Goal: Navigation & Orientation: Find specific page/section

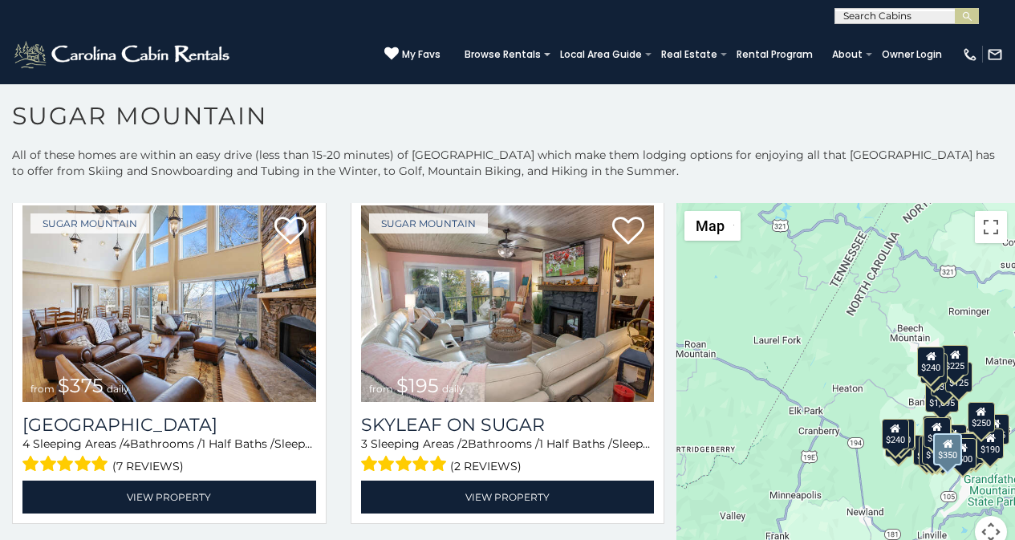
scroll to position [769, 0]
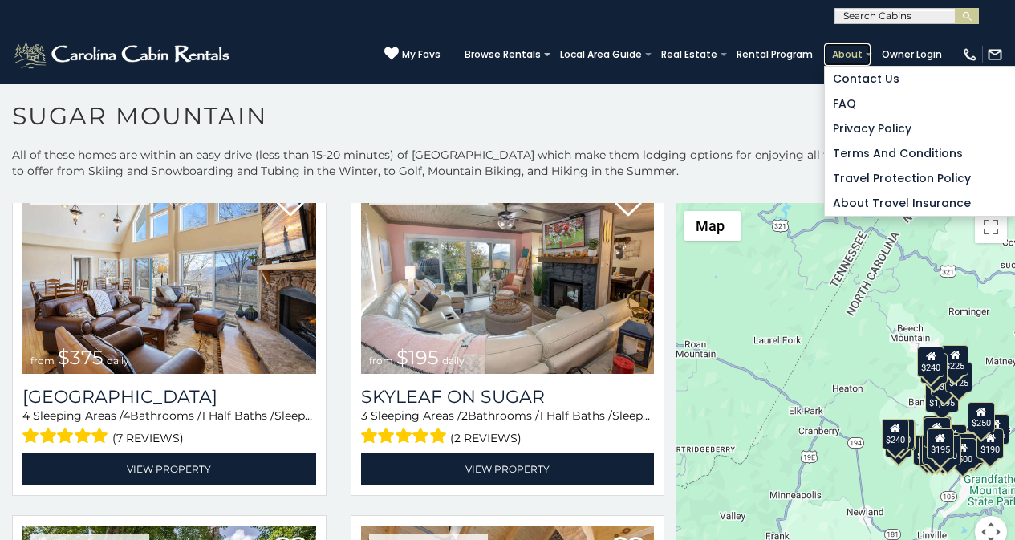
click at [858, 46] on link "About" at bounding box center [847, 54] width 47 height 22
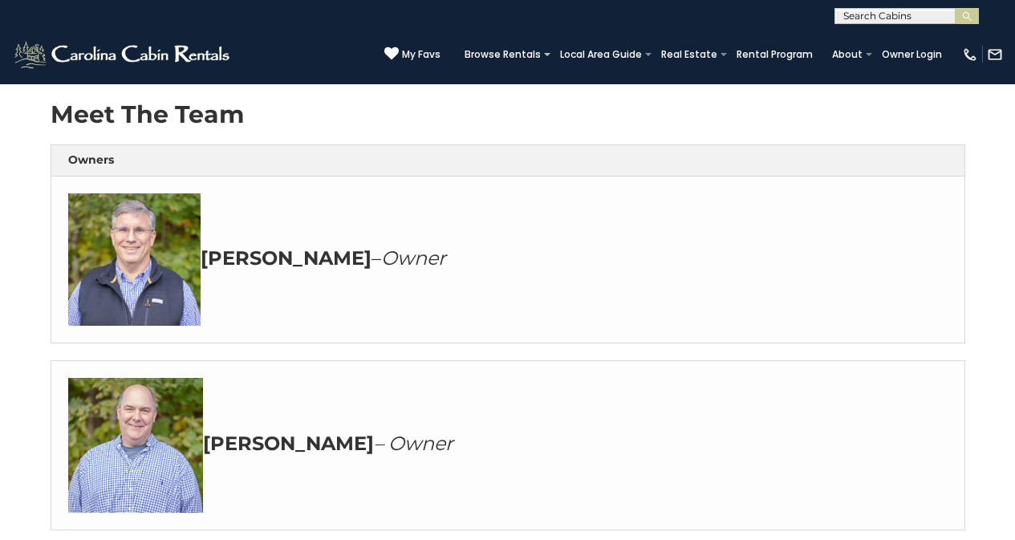
scroll to position [267, 0]
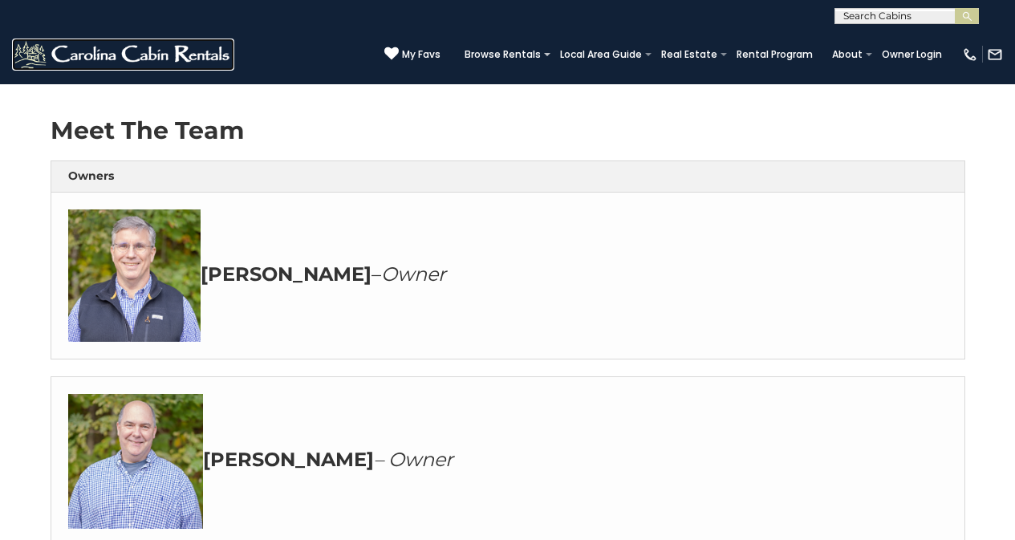
click at [38, 43] on img at bounding box center [123, 55] width 222 height 32
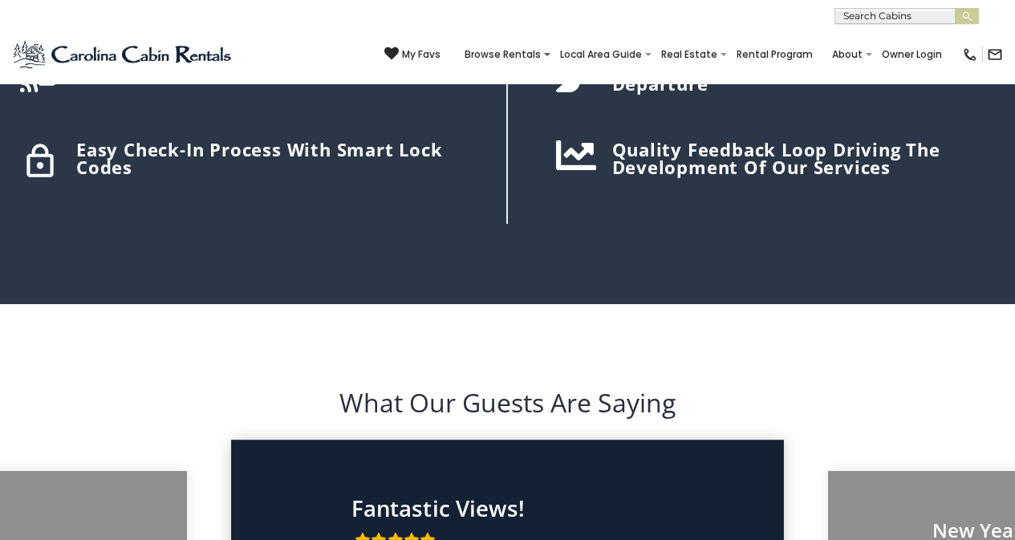
scroll to position [2274, 0]
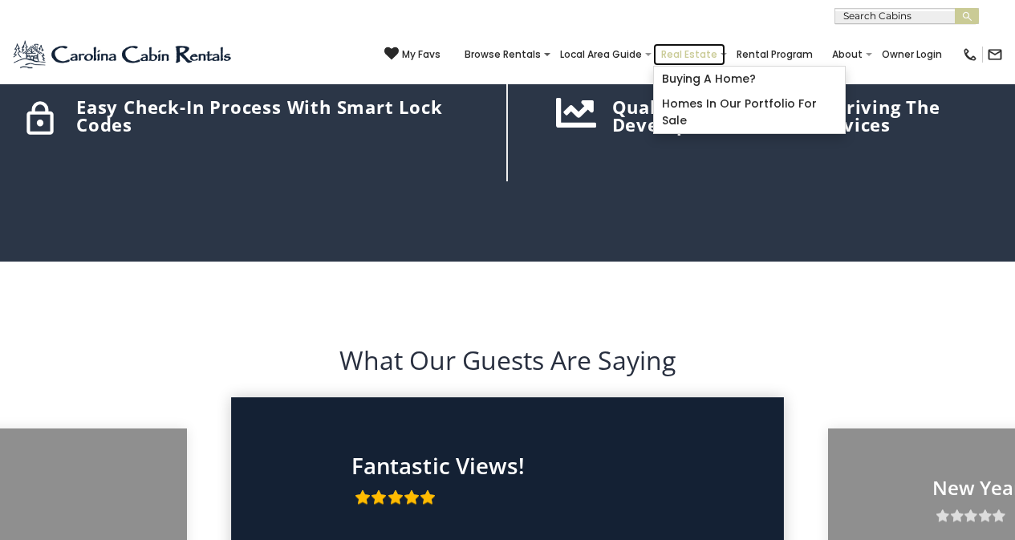
click at [704, 56] on link "Real Estate" at bounding box center [689, 54] width 72 height 22
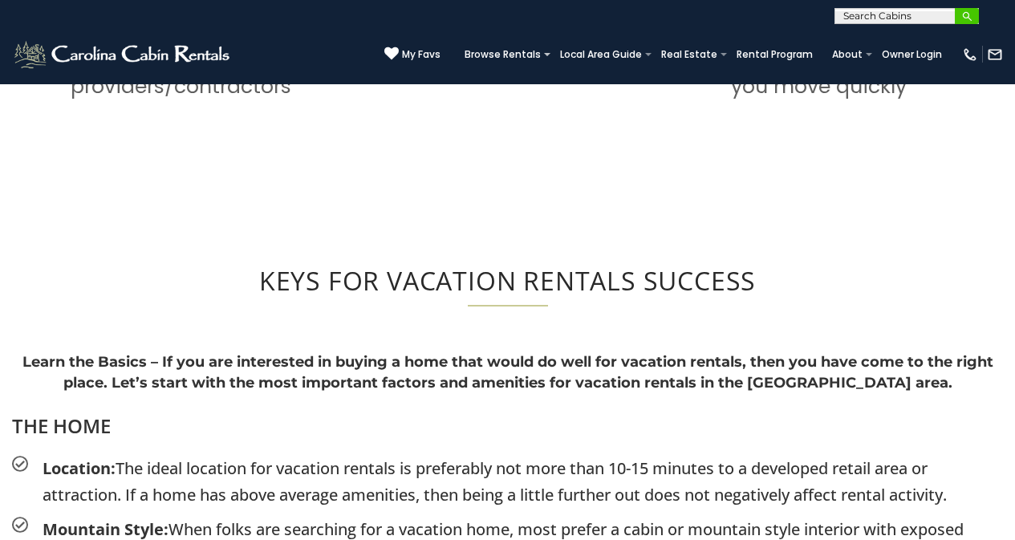
scroll to position [1546, 0]
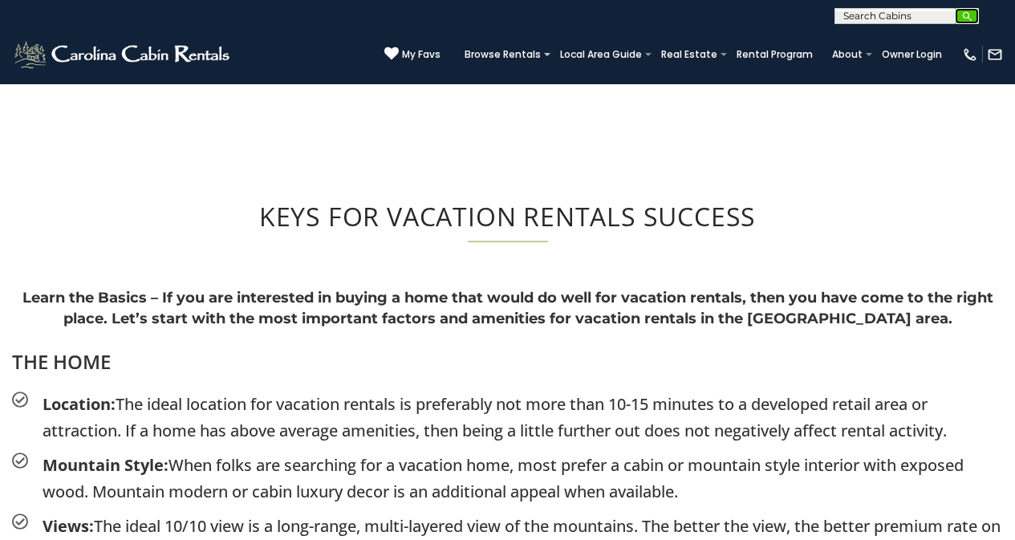
click at [966, 18] on img "submit" at bounding box center [968, 16] width 12 height 12
